Goal: Transaction & Acquisition: Purchase product/service

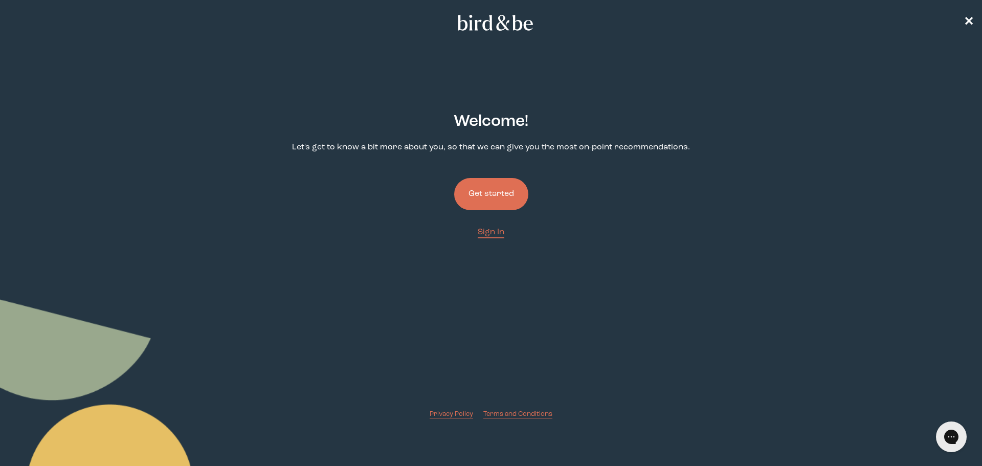
click at [506, 199] on button "Get started" at bounding box center [491, 194] width 74 height 32
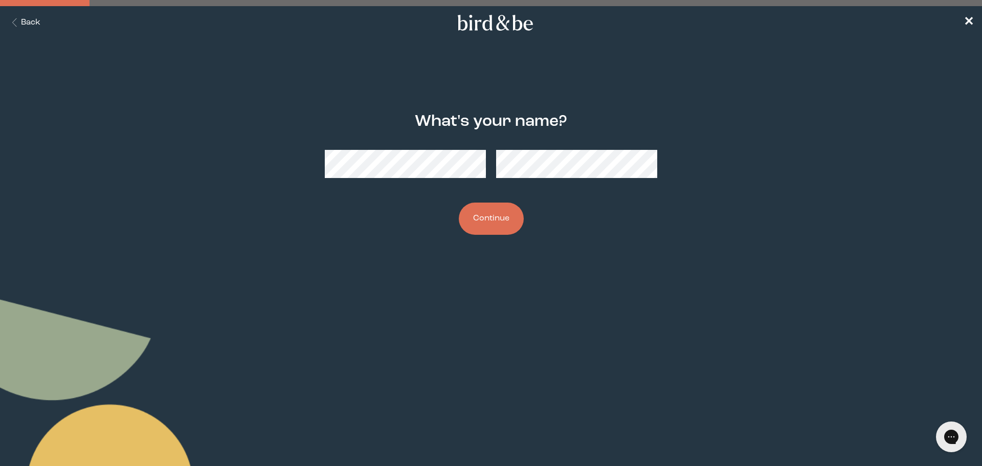
click at [459, 203] on button "Continue" at bounding box center [491, 219] width 65 height 32
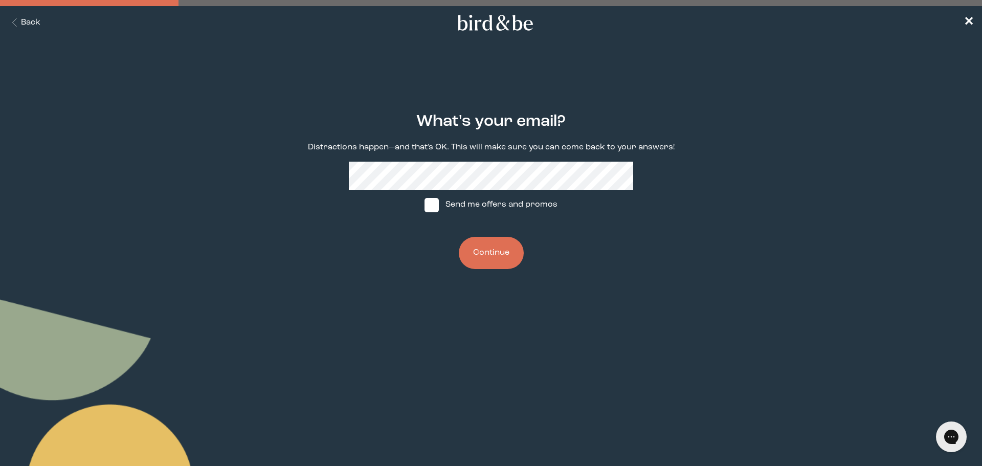
click at [498, 254] on button "Continue" at bounding box center [491, 253] width 65 height 32
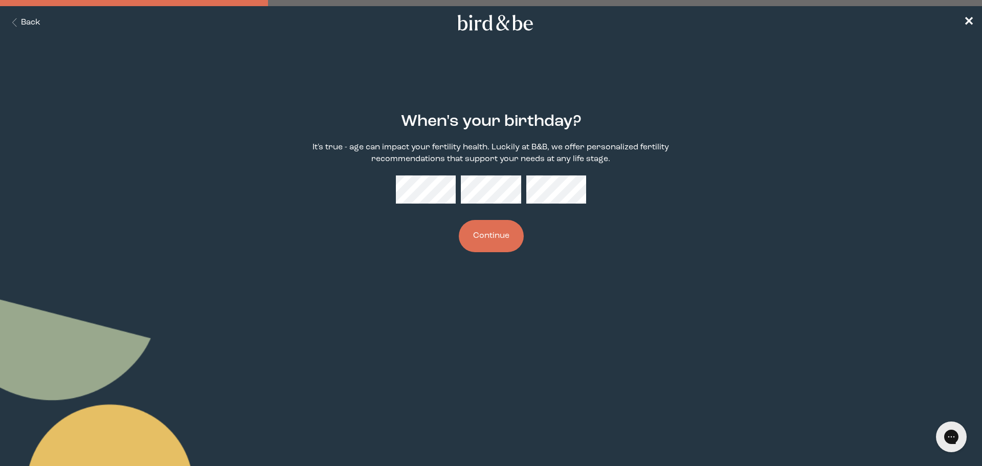
click at [496, 239] on button "Continue" at bounding box center [491, 236] width 65 height 32
click at [495, 240] on button "Continue" at bounding box center [491, 236] width 65 height 32
click at [485, 235] on button "Continue" at bounding box center [491, 236] width 65 height 32
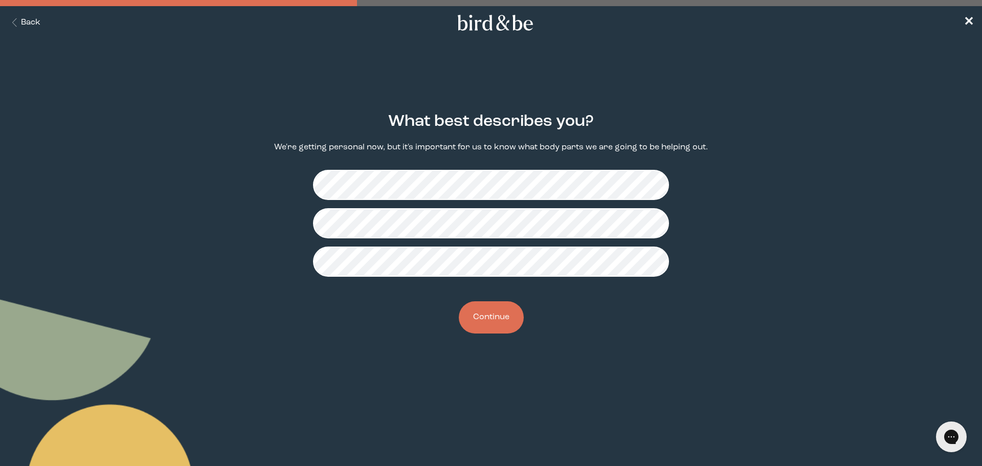
click at [502, 315] on button "Continue" at bounding box center [491, 317] width 65 height 32
click at [493, 314] on button "Continue" at bounding box center [491, 317] width 65 height 32
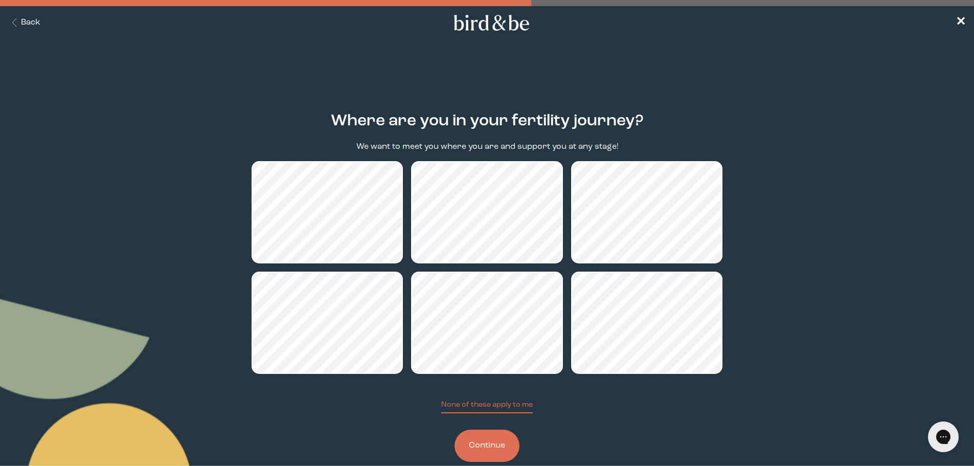
click at [33, 21] on button "Back" at bounding box center [24, 23] width 32 height 12
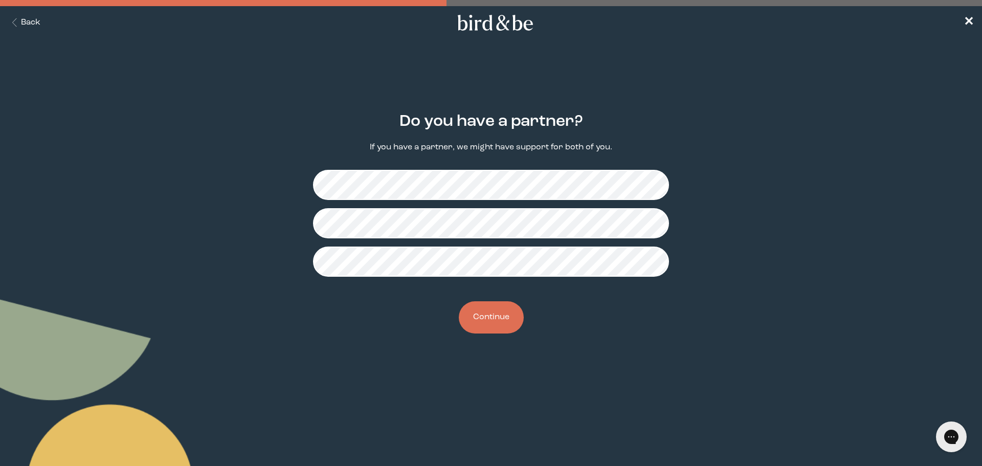
click at [499, 318] on button "Continue" at bounding box center [491, 317] width 65 height 32
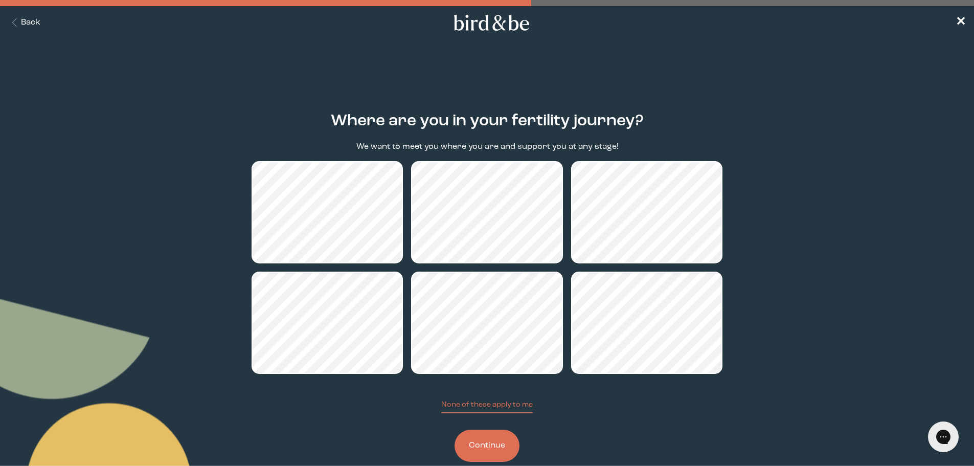
click at [499, 451] on button "Continue" at bounding box center [487, 446] width 65 height 32
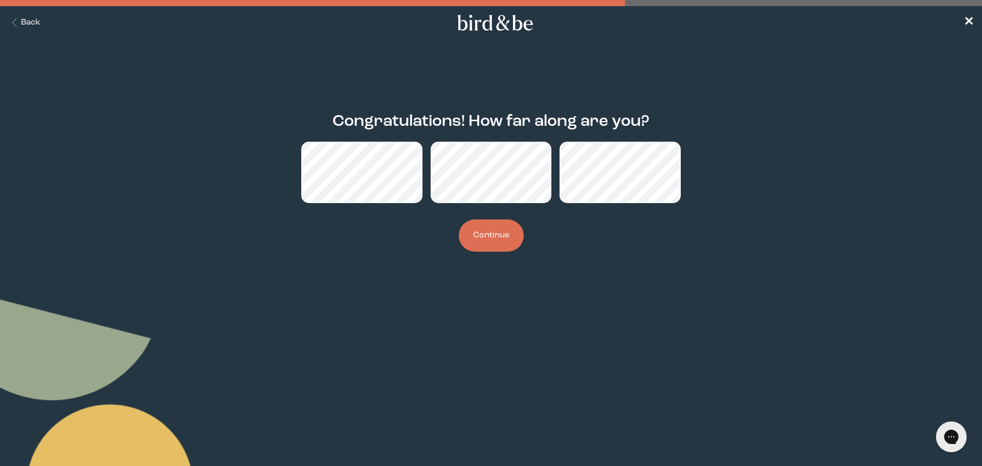
click at [500, 234] on button "Continue" at bounding box center [491, 235] width 65 height 32
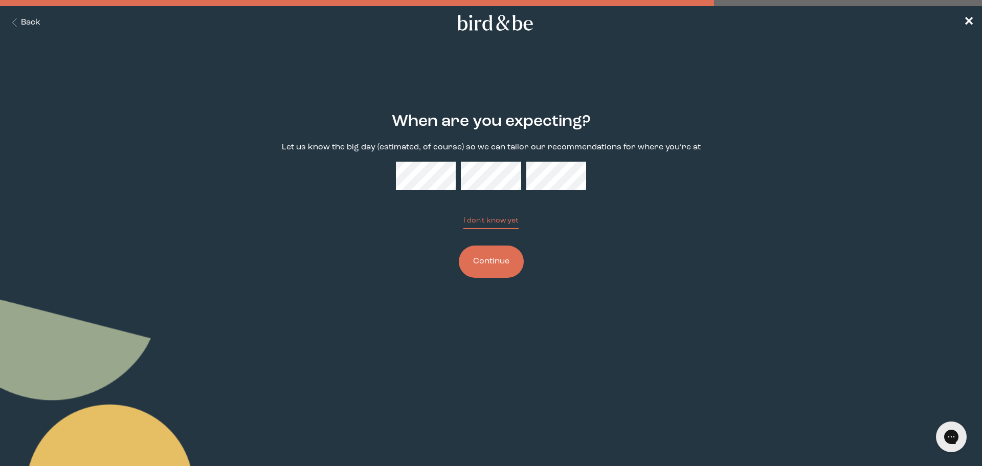
click at [501, 263] on button "Continue" at bounding box center [491, 261] width 65 height 32
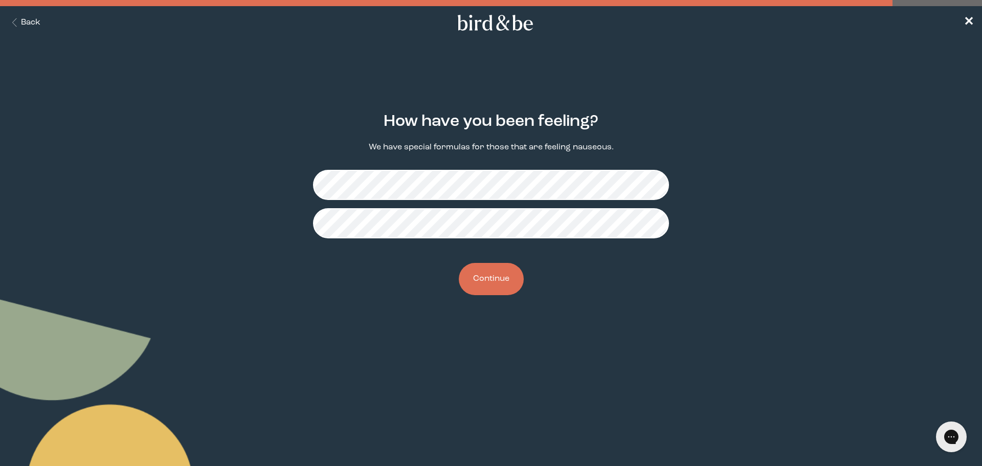
click at [498, 285] on button "Continue" at bounding box center [491, 279] width 65 height 32
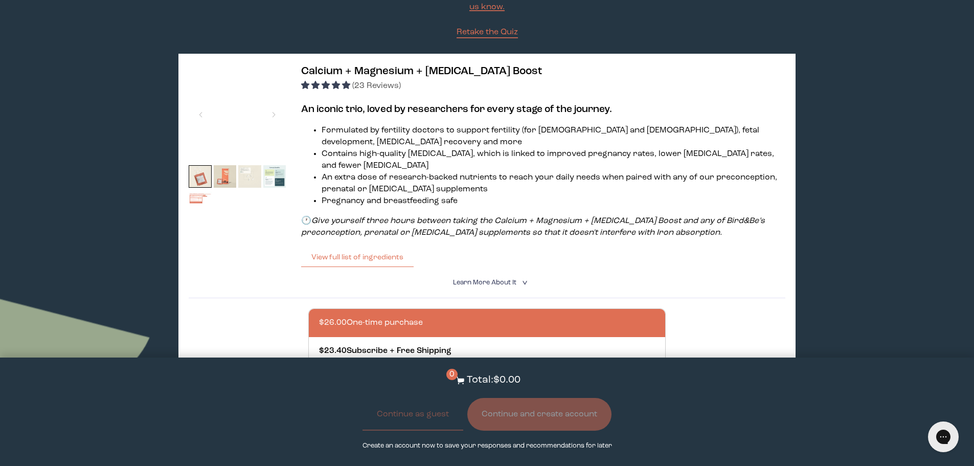
scroll to position [102, 0]
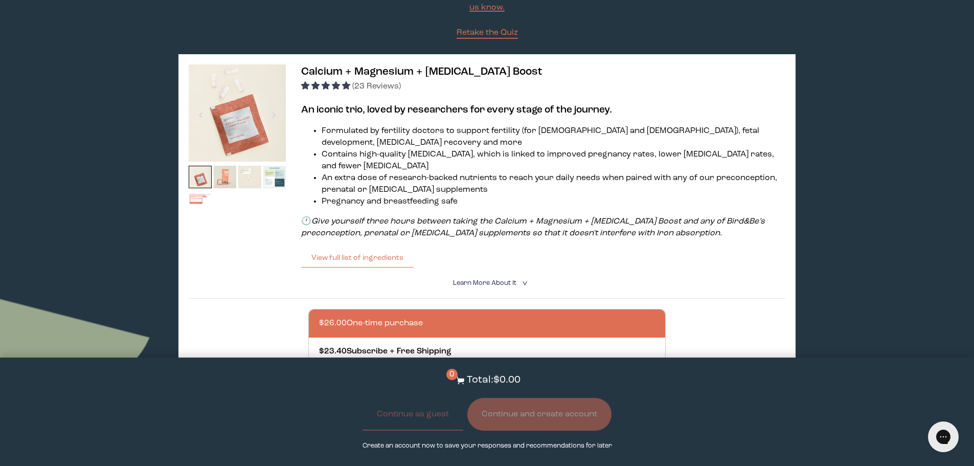
click at [221, 179] on img at bounding box center [225, 177] width 23 height 23
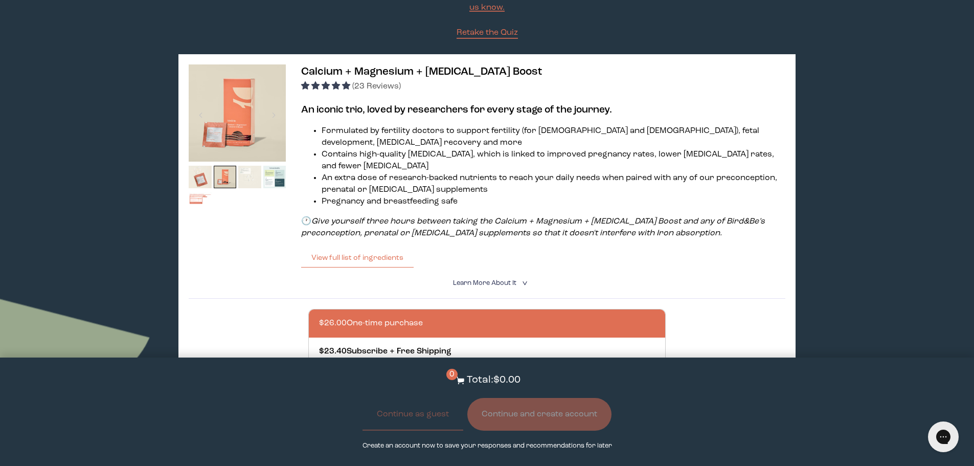
click at [248, 178] on img at bounding box center [249, 177] width 23 height 23
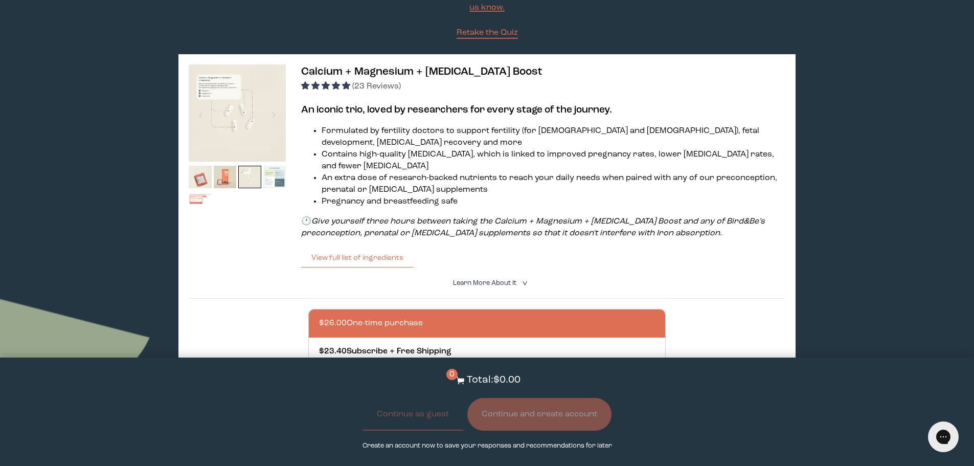
click at [272, 178] on img at bounding box center [274, 177] width 23 height 23
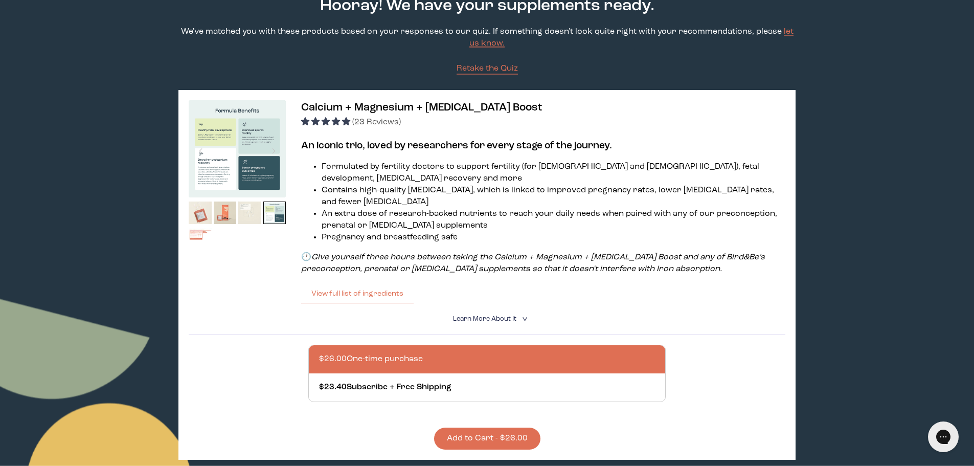
scroll to position [205, 0]
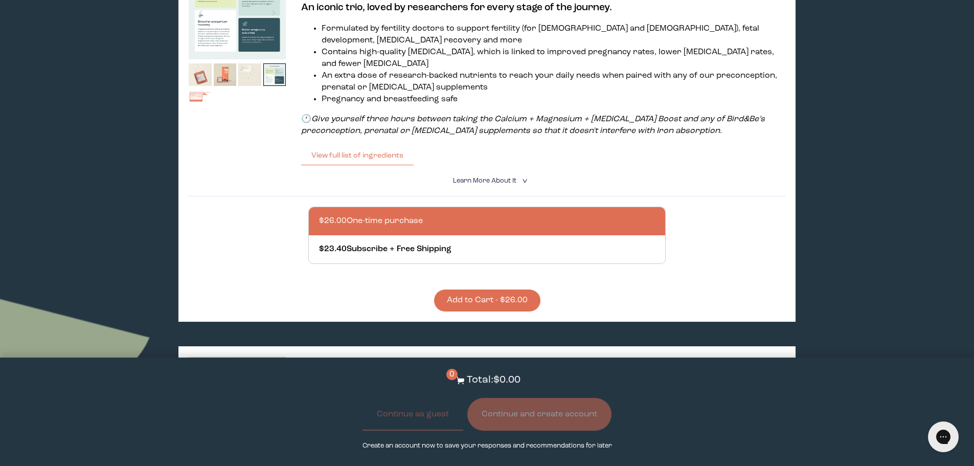
click at [490, 303] on button "Add to Cart - $26.00" at bounding box center [487, 300] width 106 height 22
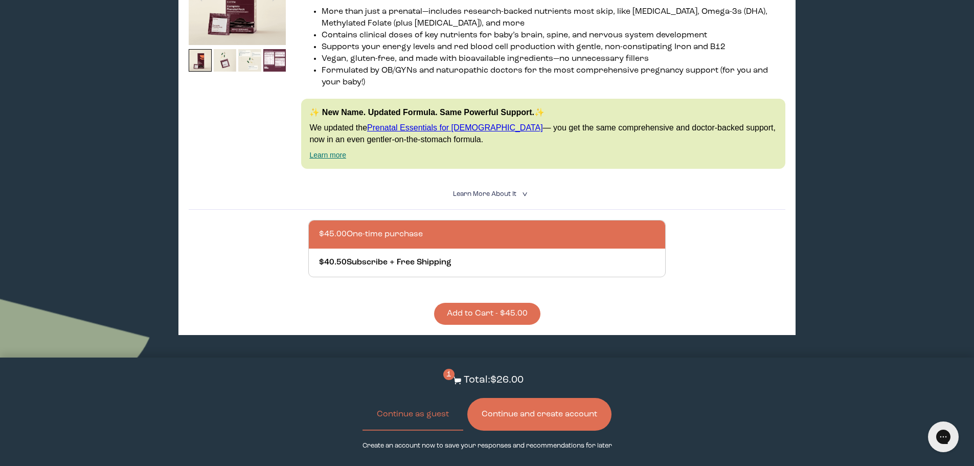
scroll to position [614, 0]
click at [505, 311] on button "Add to Cart - $45.00" at bounding box center [487, 313] width 106 height 22
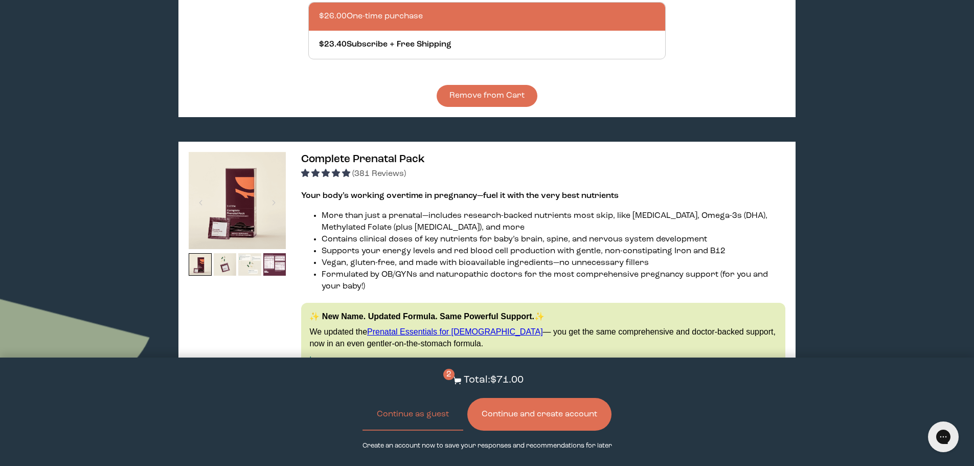
scroll to position [563, 0]
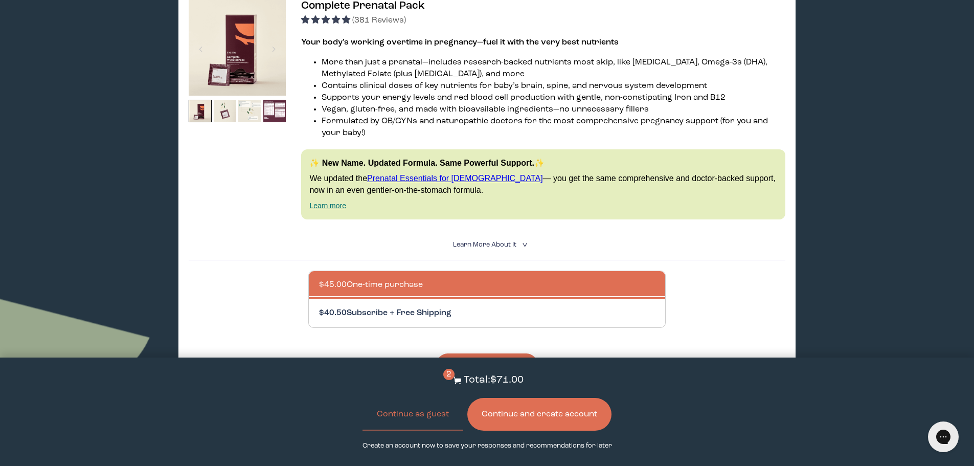
click at [426, 314] on div at bounding box center [497, 313] width 357 height 28
click at [319, 307] on input "$40.50 Subscribe + Free Shipping" at bounding box center [319, 307] width 1 height 1
radio input "true"
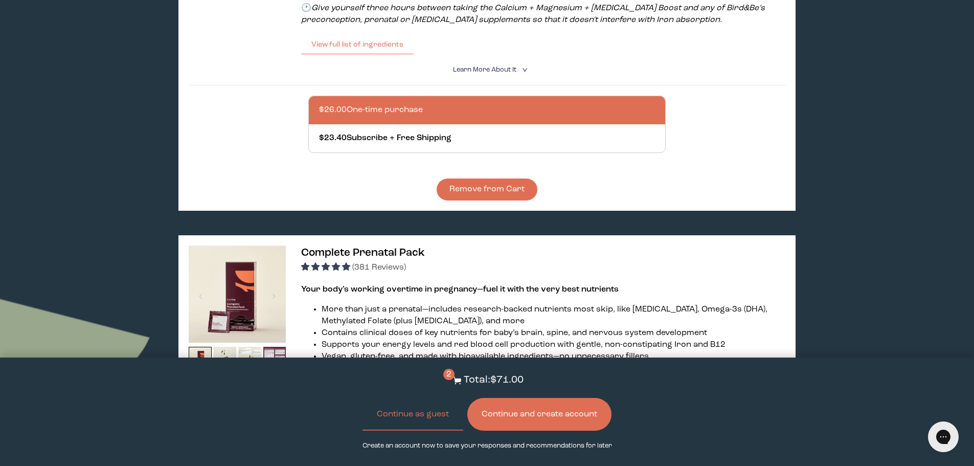
scroll to position [307, 0]
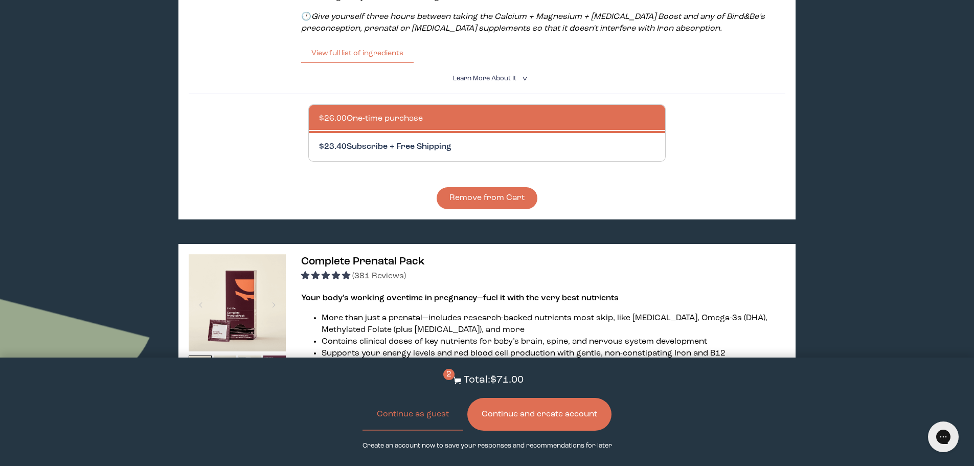
click at [431, 150] on div at bounding box center [497, 147] width 357 height 28
click at [319, 141] on input "$23.40 Subscribe + Free Shipping" at bounding box center [319, 141] width 1 height 1
radio input "true"
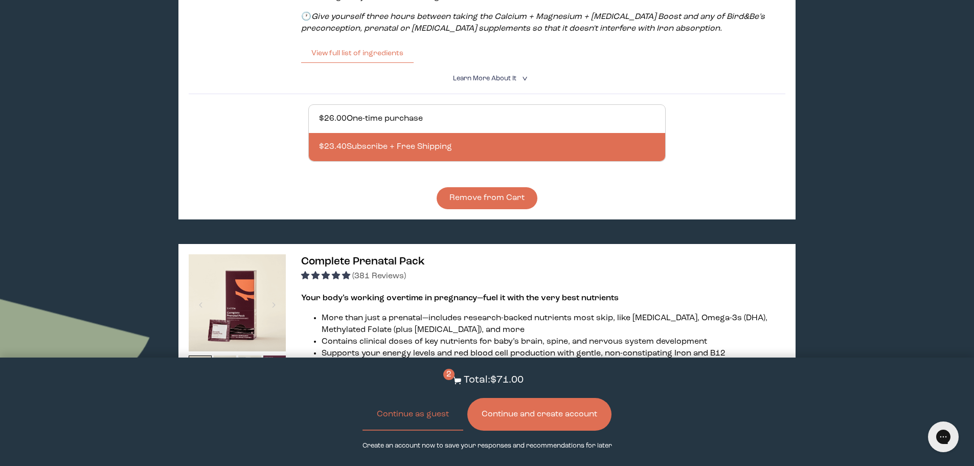
click at [517, 199] on button "Remove from Cart" at bounding box center [487, 198] width 101 height 22
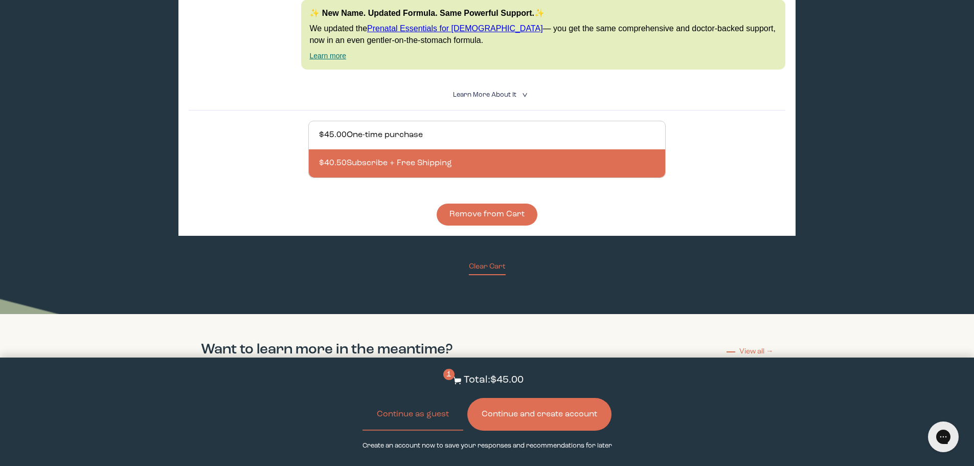
scroll to position [716, 0]
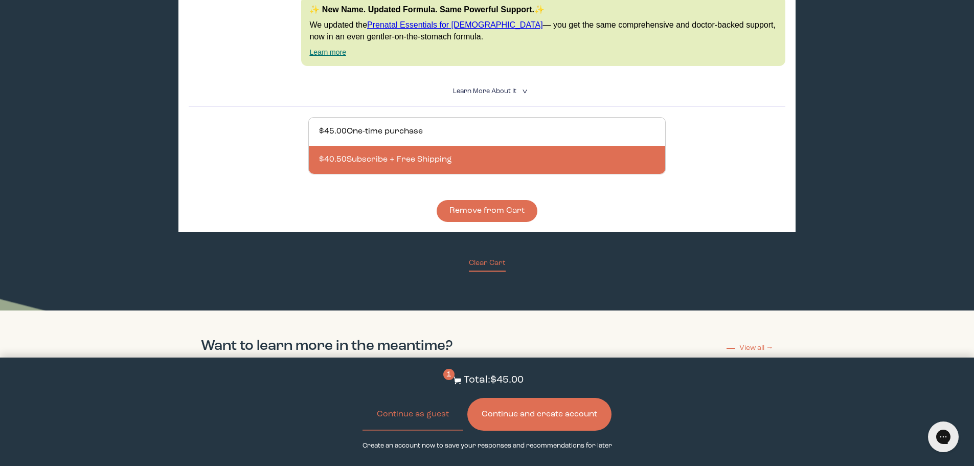
click at [503, 213] on button "Remove from Cart" at bounding box center [487, 211] width 101 height 22
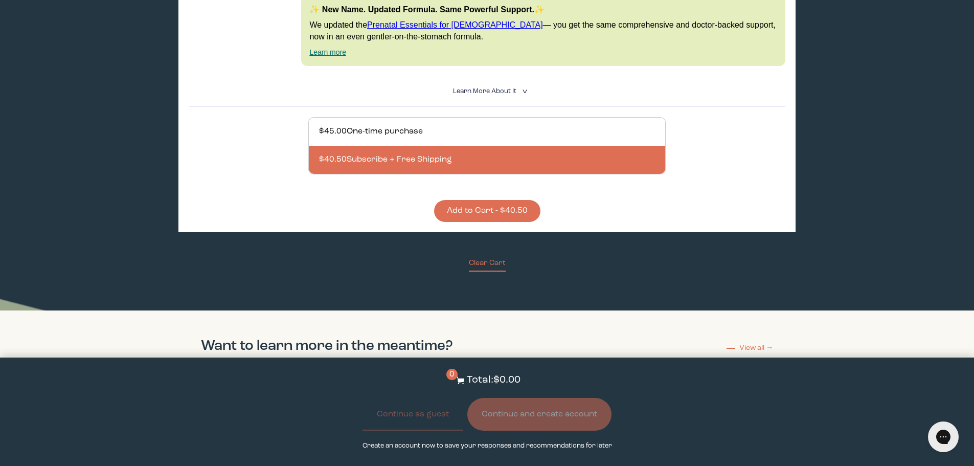
click at [503, 213] on button "Add to Cart - $40.50" at bounding box center [487, 211] width 106 height 22
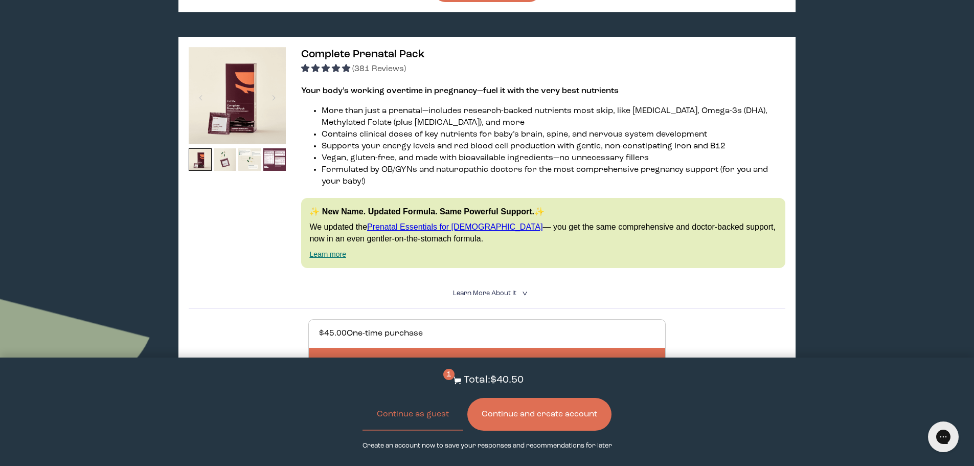
scroll to position [460, 0]
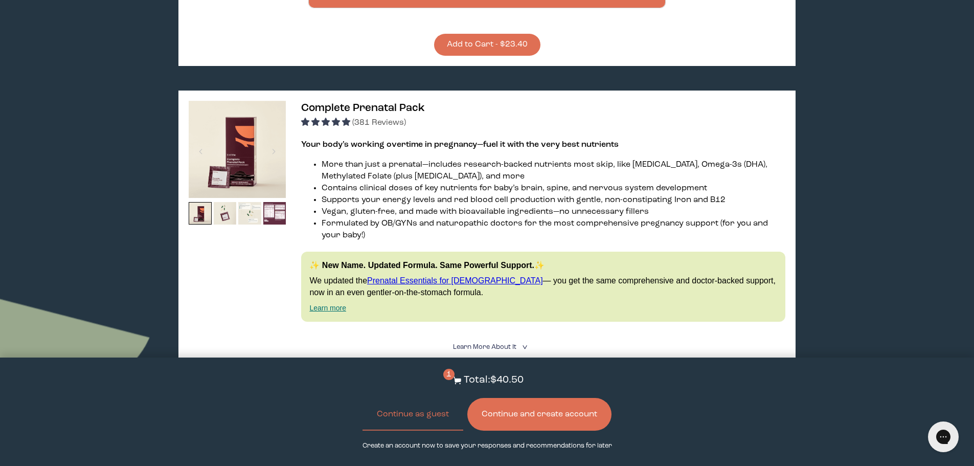
click at [512, 43] on button "Add to Cart - $23.40" at bounding box center [487, 45] width 106 height 22
click at [556, 417] on button "Continue and create account" at bounding box center [539, 414] width 144 height 33
